Goal: Information Seeking & Learning: Understand process/instructions

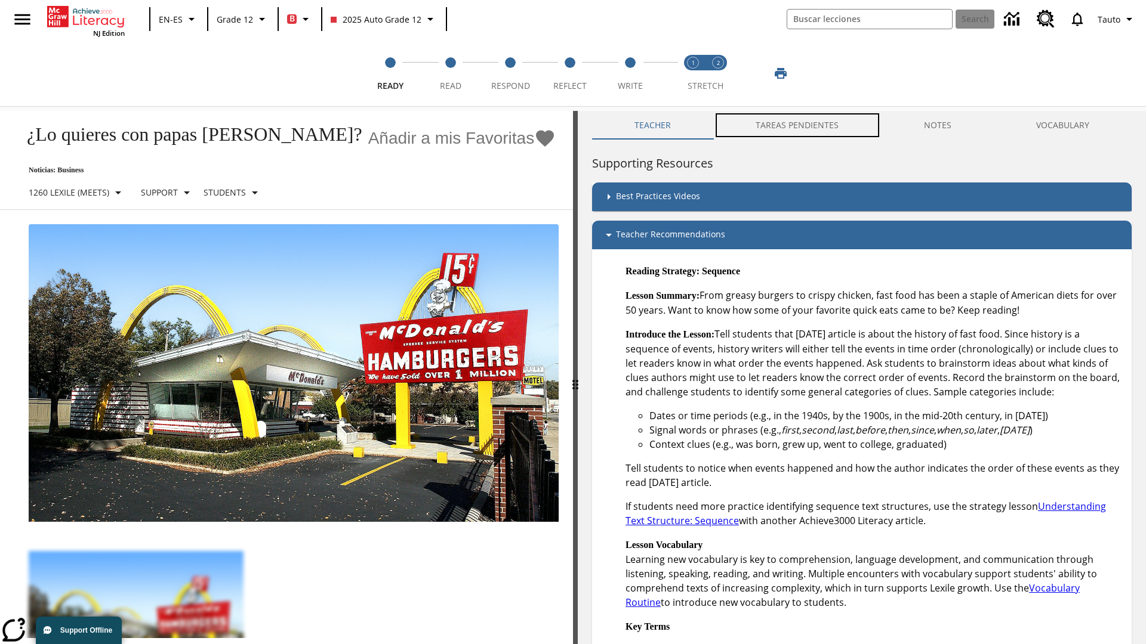
click at [791, 125] on button "TAREAS PENDIENTES" at bounding box center [797, 125] width 168 height 29
click at [798, 125] on button "TAREAS PENDIENTES" at bounding box center [797, 125] width 168 height 29
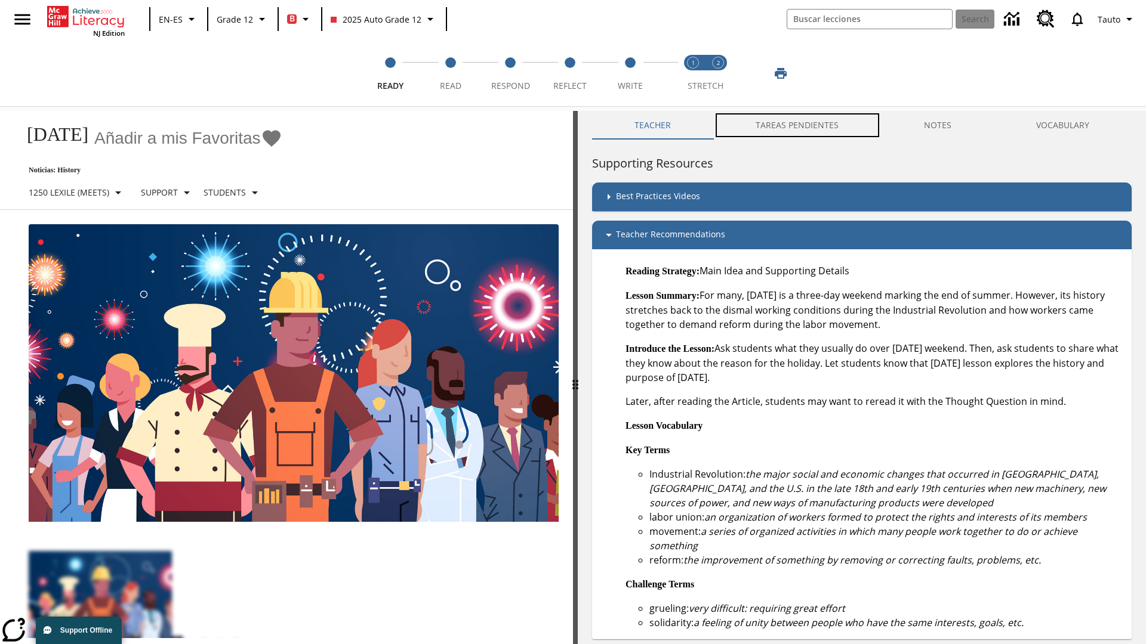
click at [798, 125] on button "TAREAS PENDIENTES" at bounding box center [797, 125] width 168 height 29
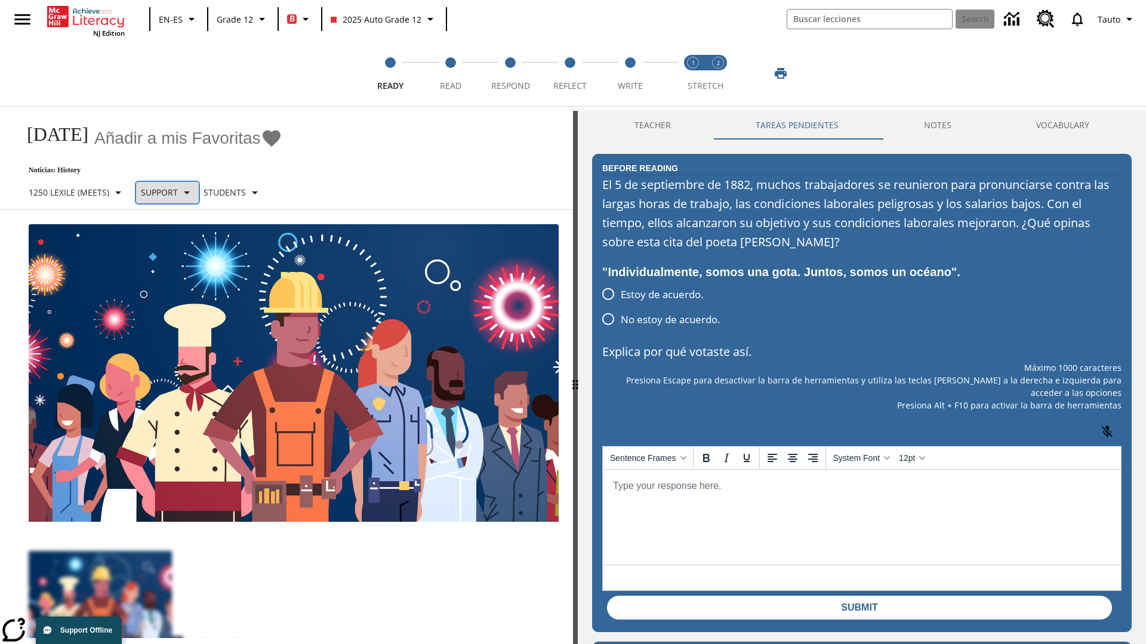
click at [172, 192] on p "Support" at bounding box center [159, 192] width 37 height 13
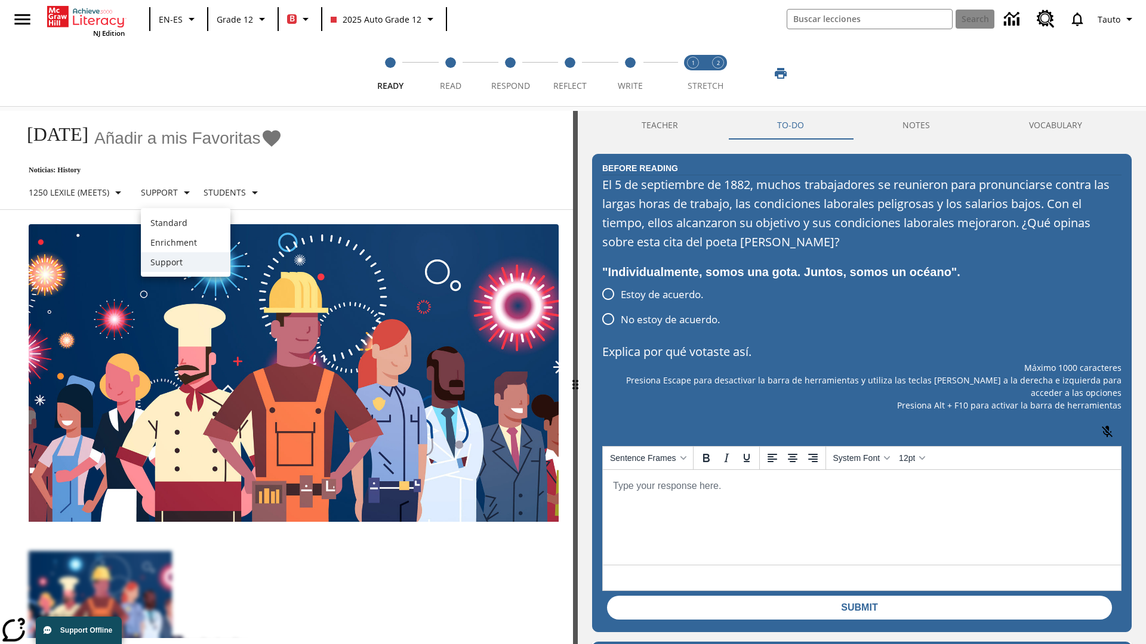
click at [186, 262] on p "Support" at bounding box center [185, 262] width 70 height 13
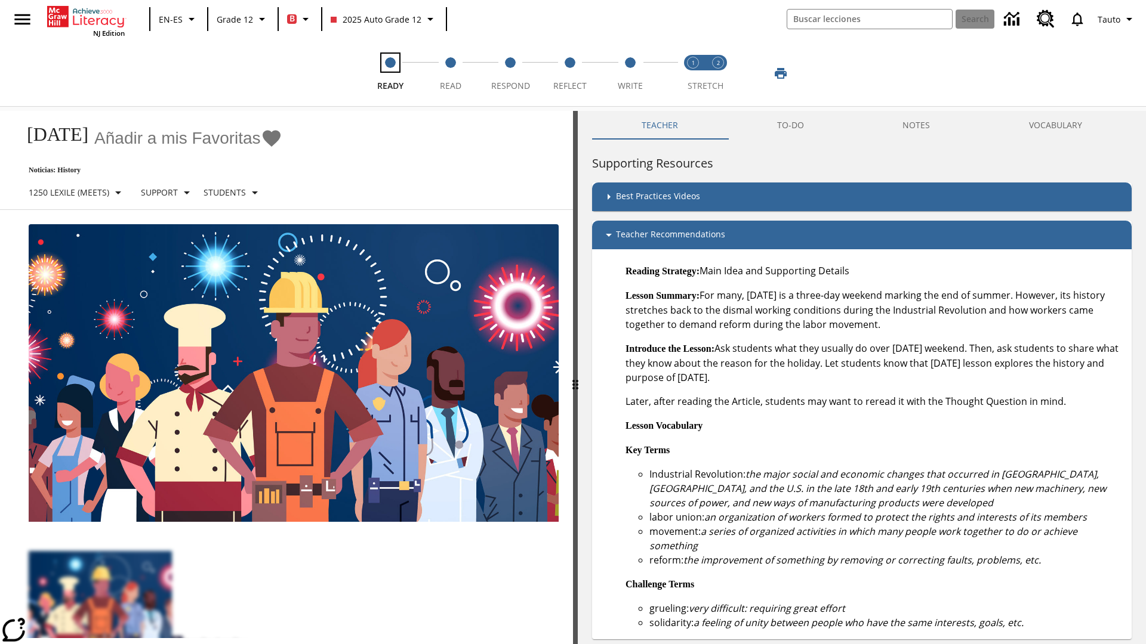
click at [390, 73] on span "Ready" at bounding box center [390, 80] width 26 height 21
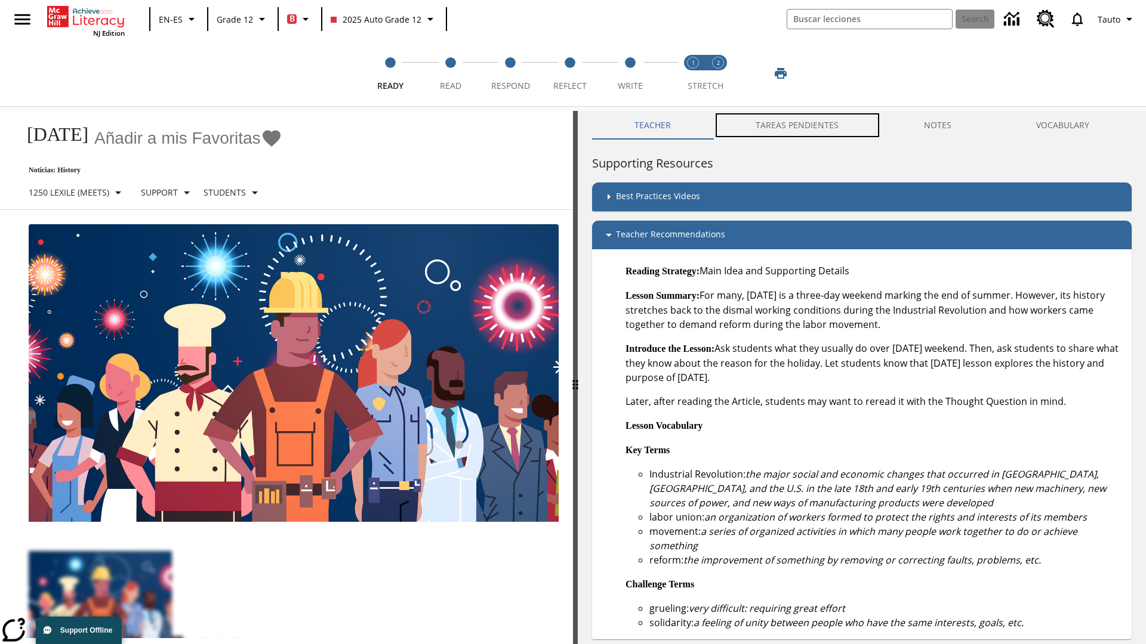
click at [791, 125] on button "TAREAS PENDIENTES" at bounding box center [797, 125] width 168 height 29
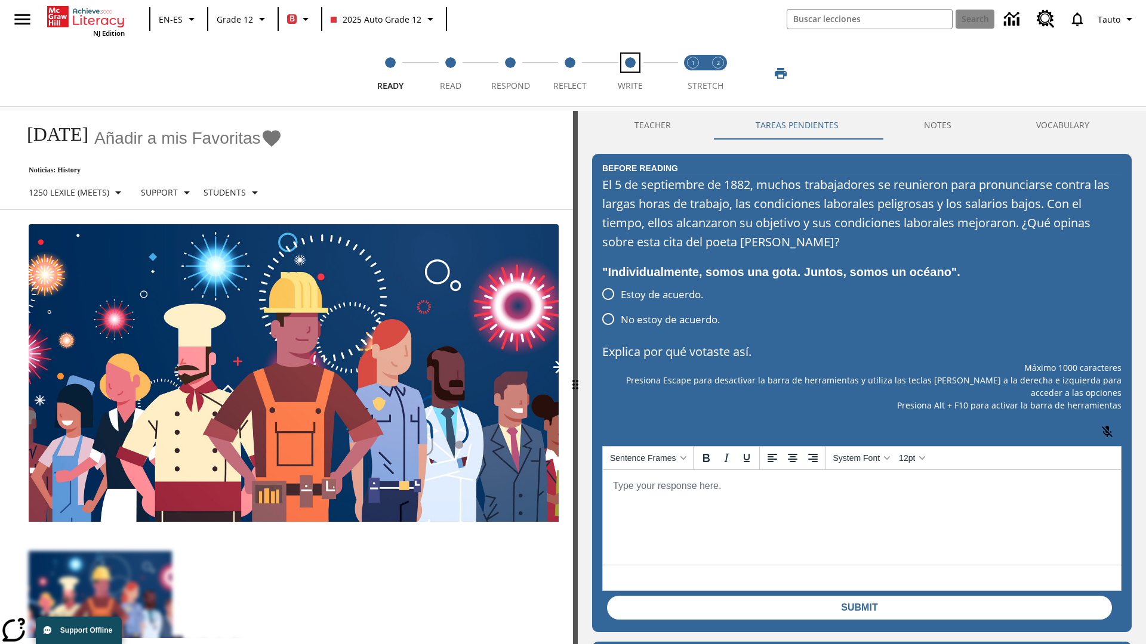
click at [630, 73] on span "Write" at bounding box center [630, 80] width 25 height 21
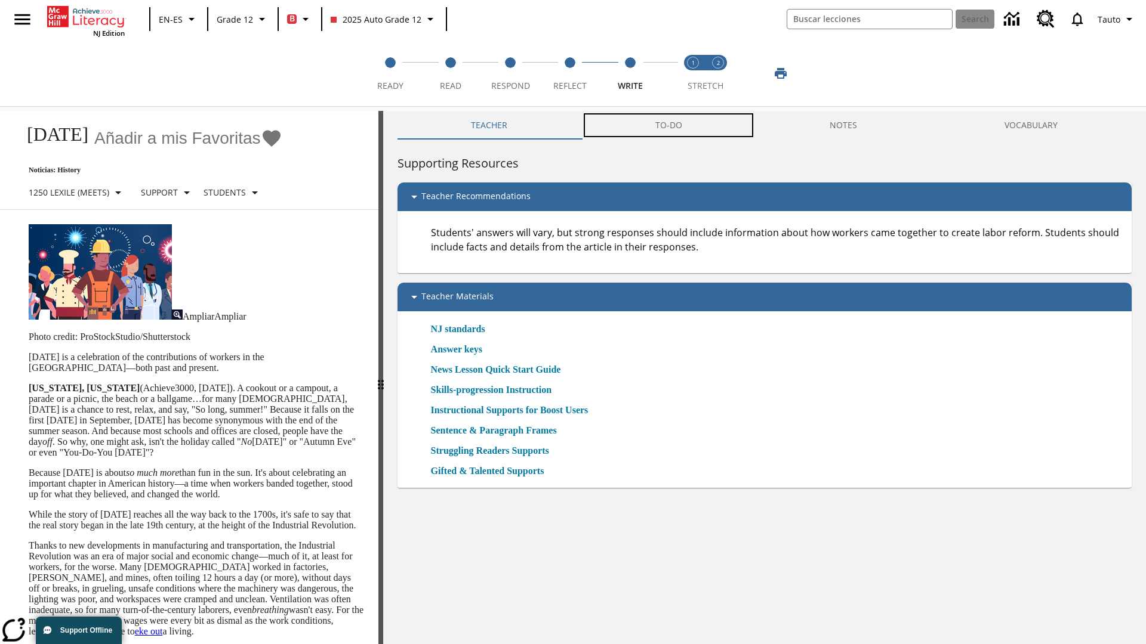
scroll to position [1, 0]
click at [669, 125] on button "TAREAS PENDIENTES" at bounding box center [675, 125] width 217 height 29
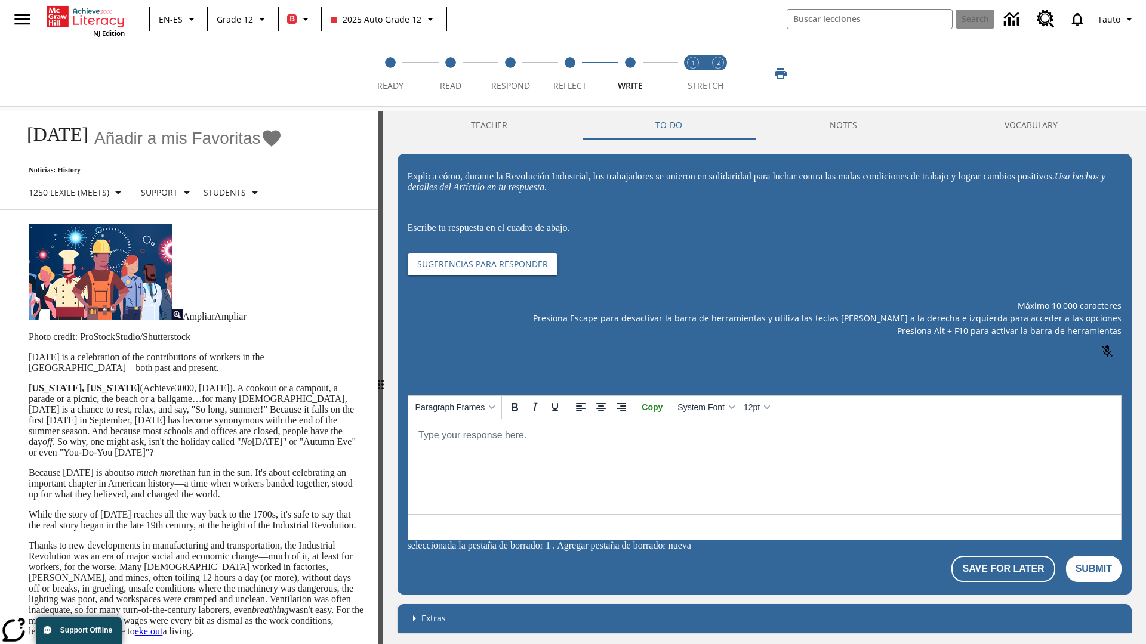
scroll to position [0, 0]
